Goal: Task Accomplishment & Management: Use online tool/utility

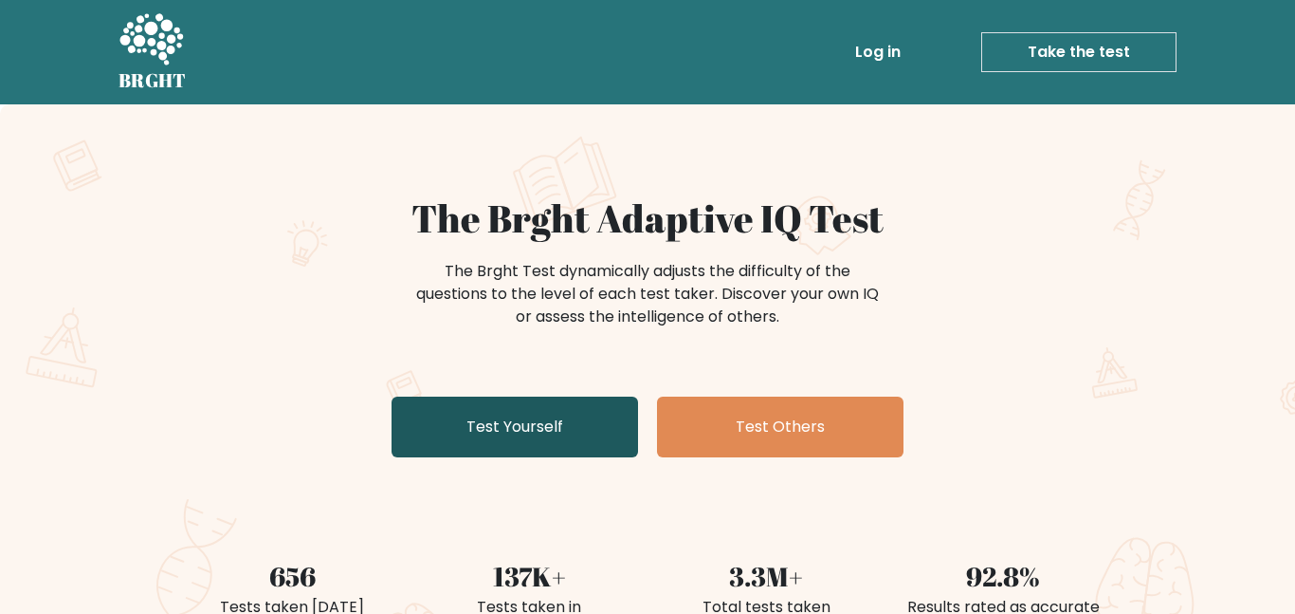
click at [535, 420] on link "Test Yourself" at bounding box center [515, 426] width 247 height 61
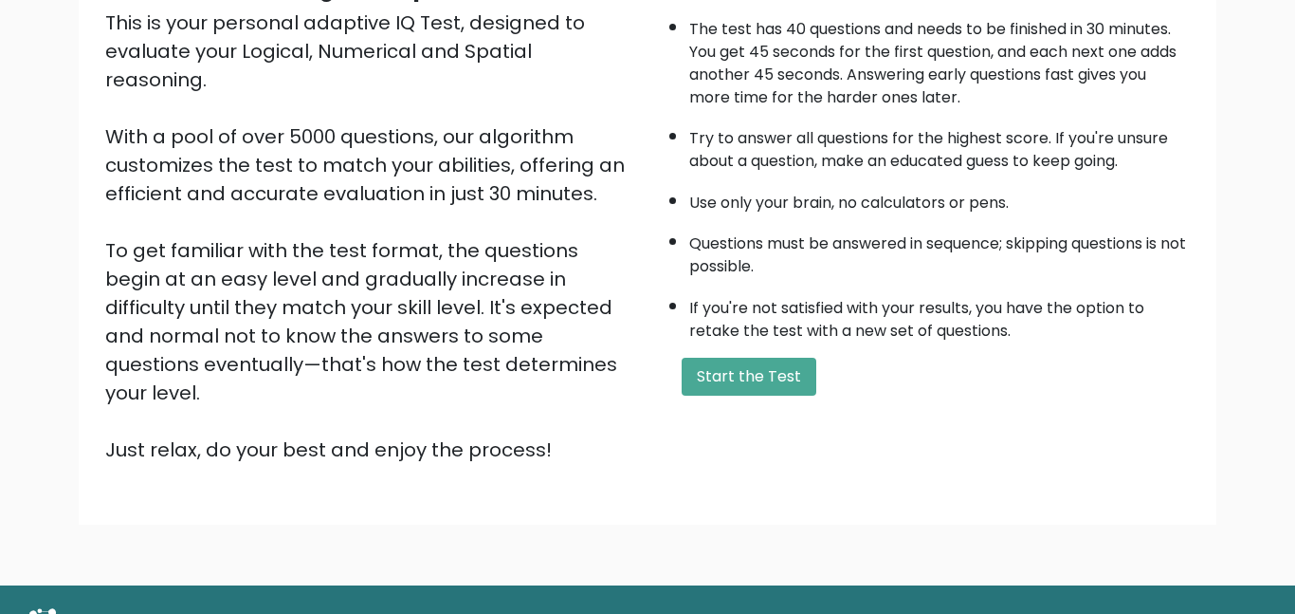
scroll to position [234, 0]
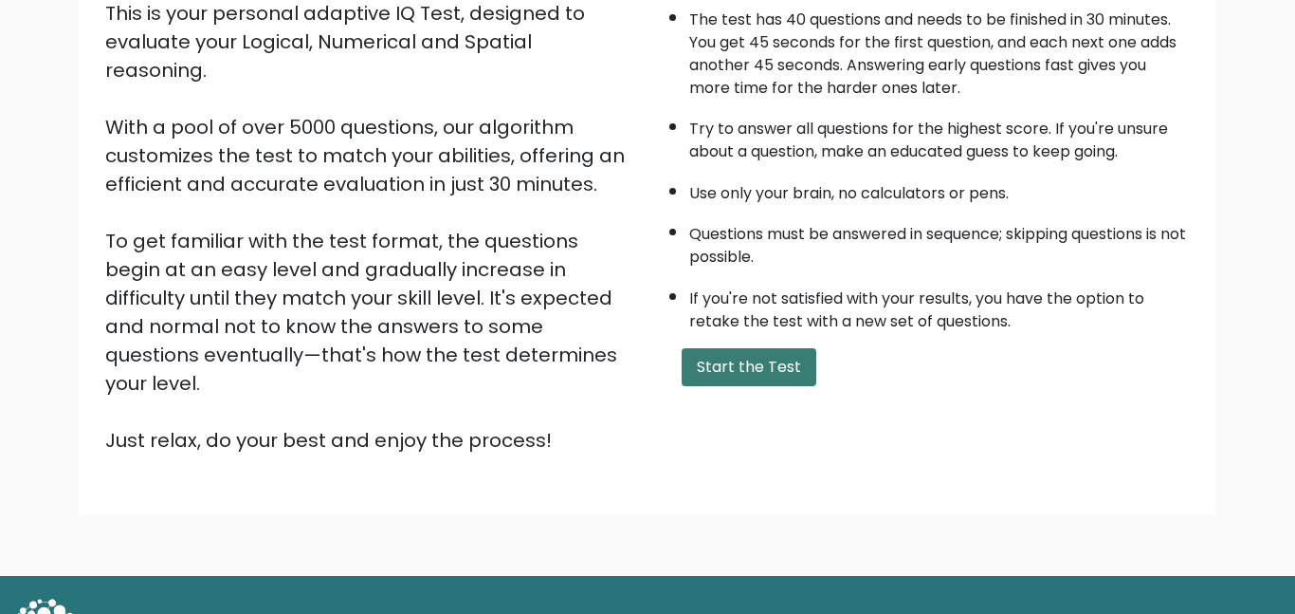
click at [754, 371] on button "Start the Test" at bounding box center [749, 367] width 135 height 38
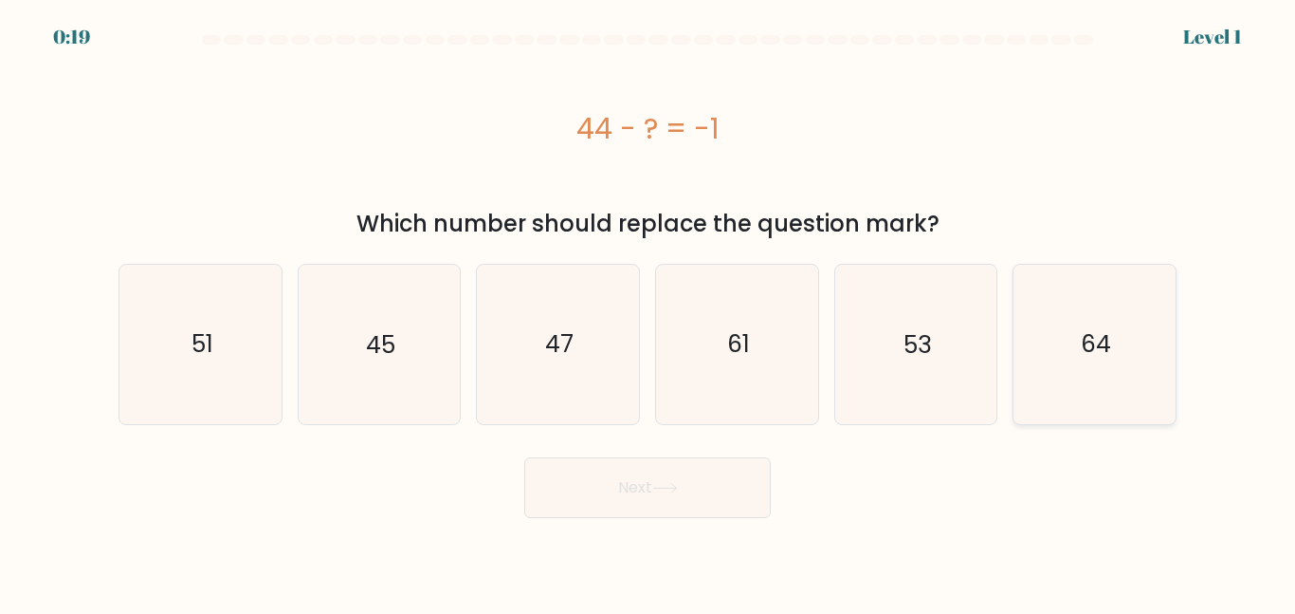
click at [1113, 312] on icon "64" at bounding box center [1095, 344] width 158 height 158
click at [649, 312] on input "f. 64" at bounding box center [648, 309] width 1 height 5
radio input "true"
click at [740, 500] on button "Next" at bounding box center [647, 487] width 247 height 61
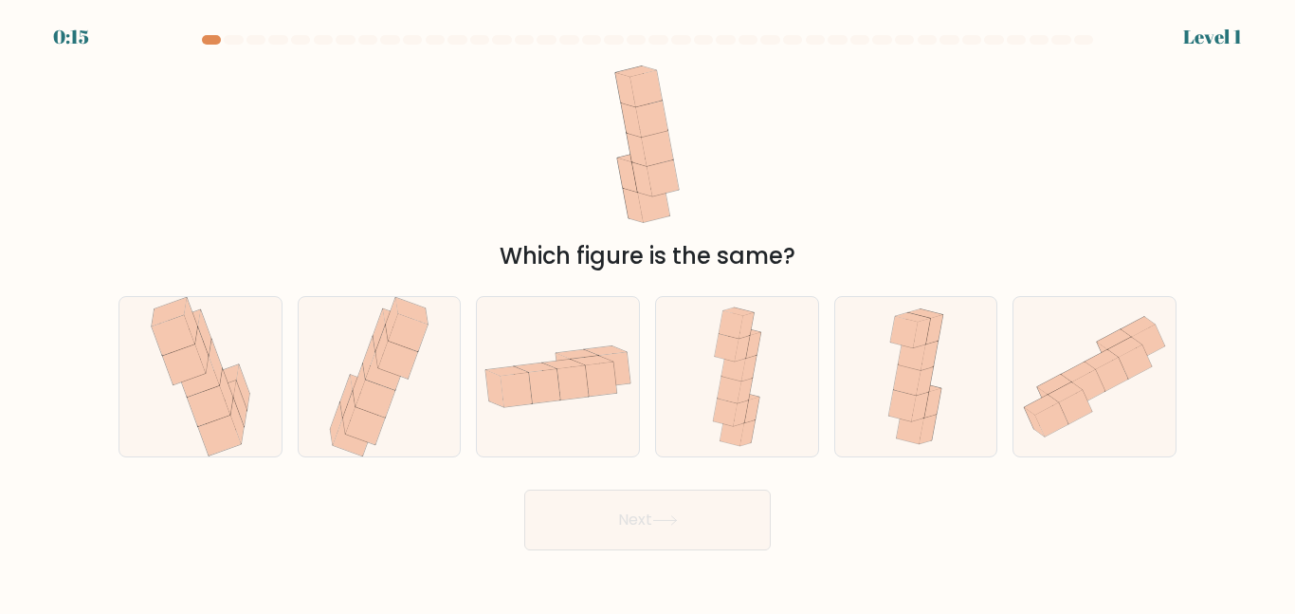
click at [740, 500] on button "Next" at bounding box center [647, 519] width 247 height 61
click at [741, 214] on div "Which figure is the same?" at bounding box center [647, 162] width 1081 height 221
click at [505, 421] on div at bounding box center [558, 376] width 164 height 160
click at [648, 312] on input "c." at bounding box center [648, 309] width 1 height 5
radio input "true"
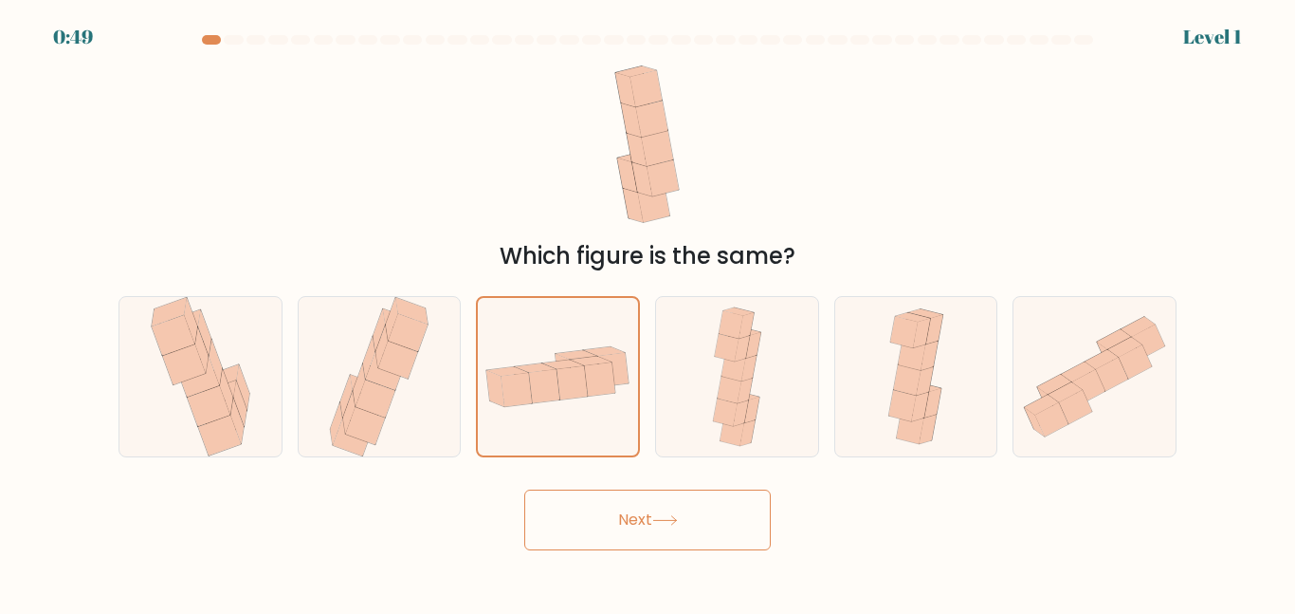
click at [665, 505] on button "Next" at bounding box center [647, 519] width 247 height 61
